Goal: Use online tool/utility: Utilize a website feature to perform a specific function

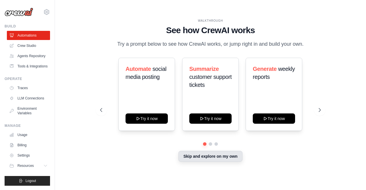
click at [226, 162] on button "Skip and explore on my own" at bounding box center [210, 156] width 64 height 11
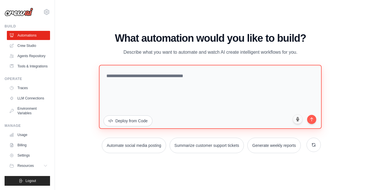
click at [177, 75] on textarea at bounding box center [210, 97] width 223 height 64
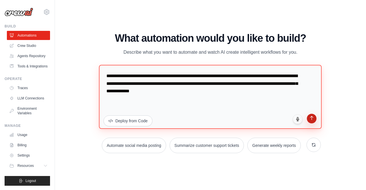
type textarea "**********"
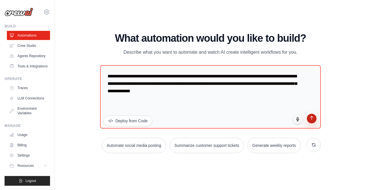
click at [310, 115] on icon "submit" at bounding box center [311, 117] width 5 height 5
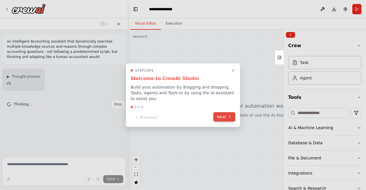
click at [231, 115] on icon at bounding box center [229, 117] width 5 height 5
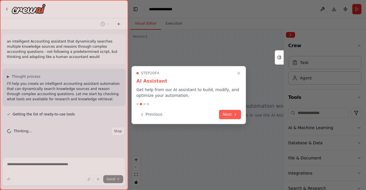
click at [231, 111] on button "Next" at bounding box center [230, 114] width 22 height 9
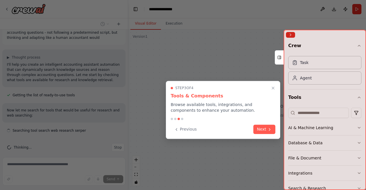
scroll to position [24, 0]
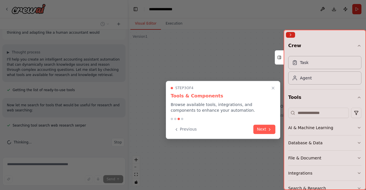
click at [263, 131] on button "Next" at bounding box center [264, 129] width 22 height 9
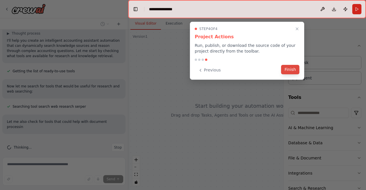
click at [289, 70] on button "Finish" at bounding box center [290, 69] width 18 height 9
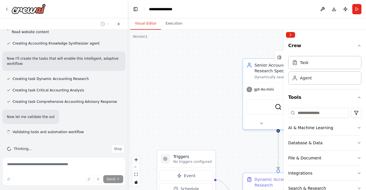
scroll to position [287, 0]
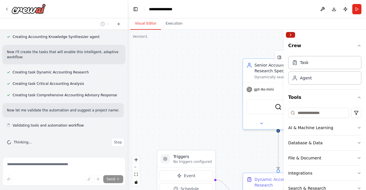
click at [291, 35] on button "Collapse right sidebar" at bounding box center [290, 35] width 9 height 6
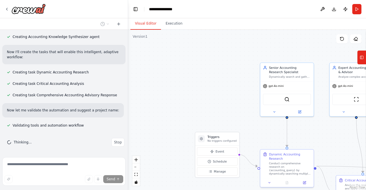
scroll to position [298, 0]
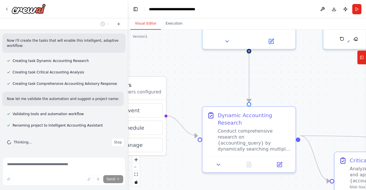
drag, startPoint x: 324, startPoint y: 142, endPoint x: 312, endPoint y: 87, distance: 56.7
click at [312, 87] on div ".deletable-edge-delete-btn { width: 20px; height: 20px; border: 0px solid #ffff…" at bounding box center [247, 110] width 238 height 160
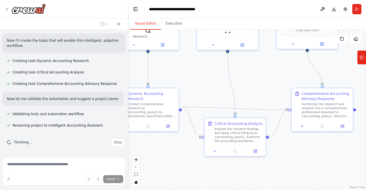
drag, startPoint x: 315, startPoint y: 94, endPoint x: 179, endPoint y: 79, distance: 136.8
click at [179, 79] on div ".deletable-edge-delete-btn { width: 20px; height: 20px; border: 0px solid #ffff…" at bounding box center [247, 110] width 238 height 160
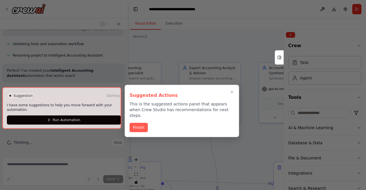
drag, startPoint x: 251, startPoint y: 93, endPoint x: 247, endPoint y: 169, distance: 75.8
click at [247, 169] on div "an intelligent Accounting assistant that dynamically searches multiple knowledg…" at bounding box center [183, 95] width 366 height 190
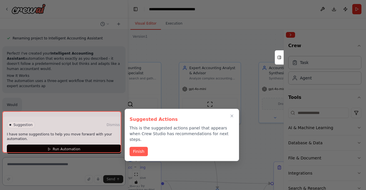
click at [139, 122] on div "Suggested Actions This is the suggested actions panel that appears when Crew St…" at bounding box center [182, 135] width 114 height 52
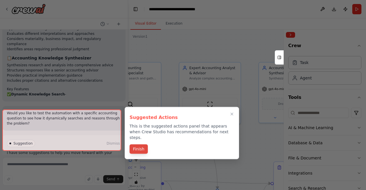
click at [137, 144] on button "Finish" at bounding box center [138, 148] width 18 height 9
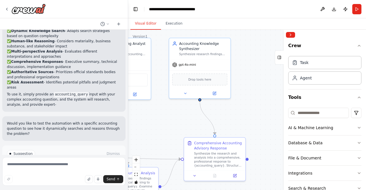
scroll to position [574, 0]
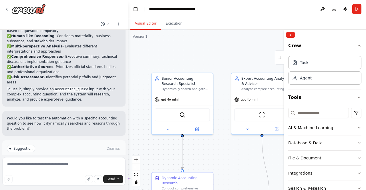
drag, startPoint x: 242, startPoint y: 149, endPoint x: 294, endPoint y: 161, distance: 53.6
click at [294, 161] on div "an intelligent Accounting assistant that dynamically searches multiple knowledg…" at bounding box center [183, 95] width 366 height 190
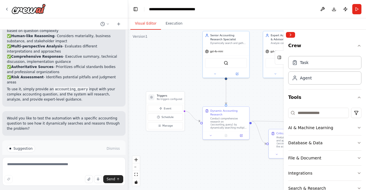
drag, startPoint x: 221, startPoint y: 156, endPoint x: 249, endPoint y: 94, distance: 67.6
click at [249, 94] on div ".deletable-edge-delete-btn { width: 20px; height: 20px; border: 0px solid #ffff…" at bounding box center [247, 110] width 238 height 160
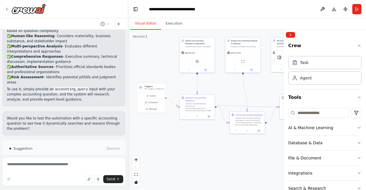
drag, startPoint x: 239, startPoint y: 184, endPoint x: 217, endPoint y: 171, distance: 25.5
click at [217, 171] on div ".deletable-edge-delete-btn { width: 20px; height: 20px; border: 0px solid #ffff…" at bounding box center [247, 110] width 238 height 160
click at [291, 35] on button "Collapse right sidebar" at bounding box center [290, 35] width 9 height 6
